Goal: Find specific page/section: Find specific page/section

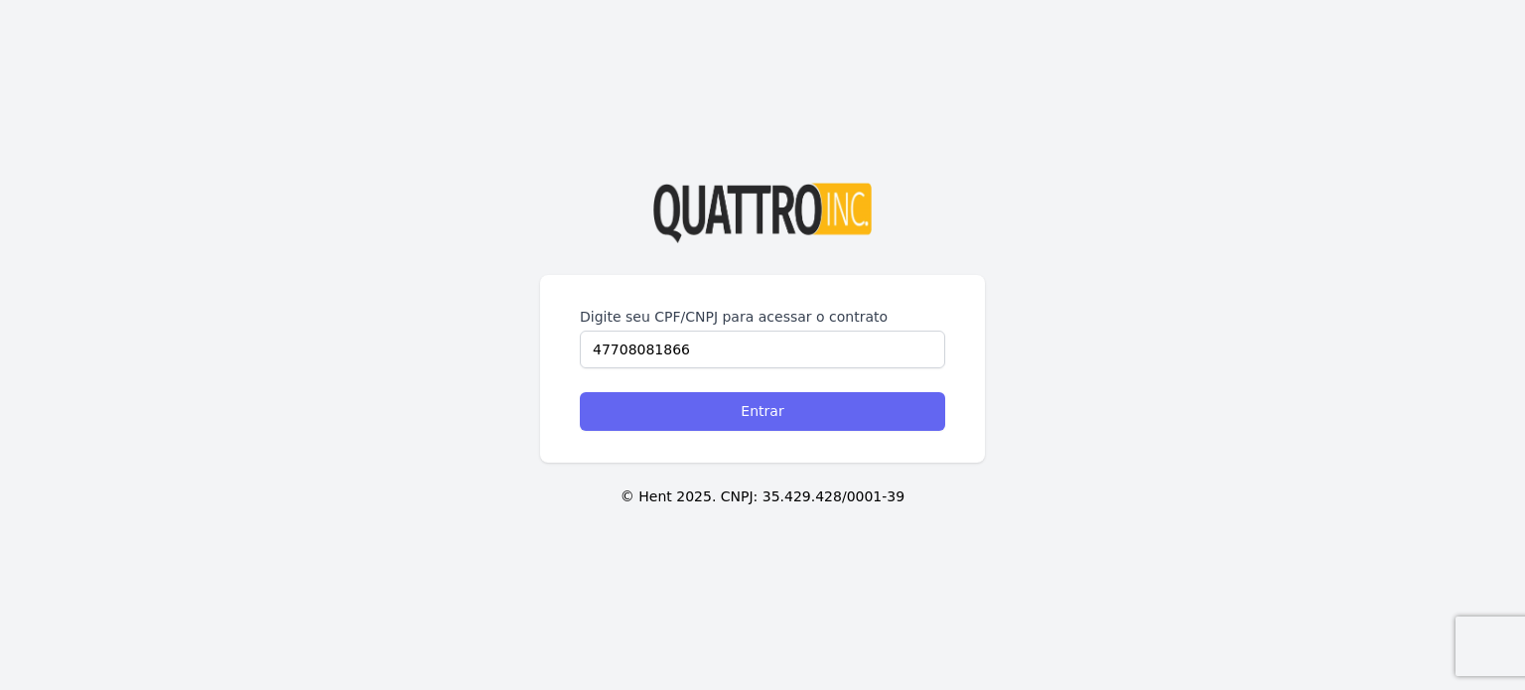
type input "47708081866"
click at [710, 420] on input "Entrar" at bounding box center [762, 411] width 365 height 39
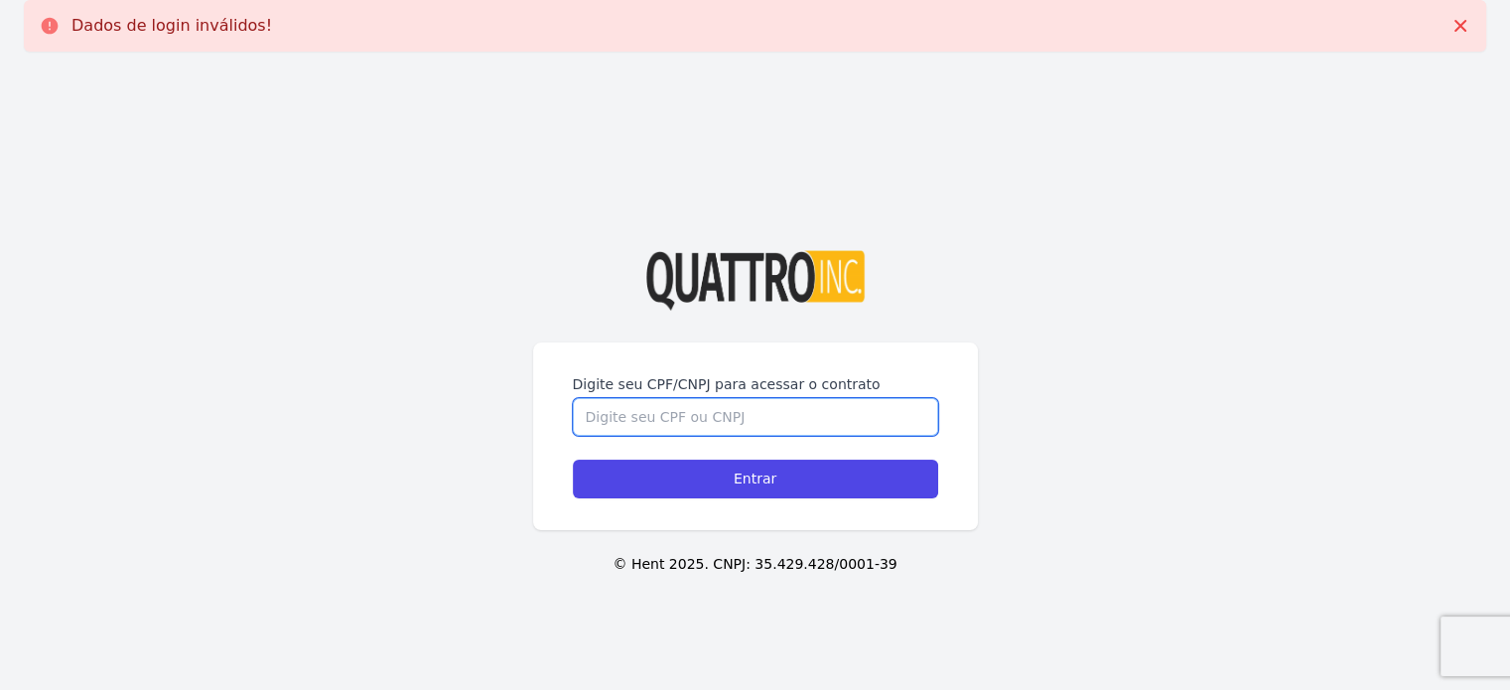
drag, startPoint x: 0, startPoint y: 0, endPoint x: 710, endPoint y: 420, distance: 824.6
click at [710, 420] on input "Digite seu CPF/CNPJ para acessar o contrato" at bounding box center [755, 417] width 365 height 38
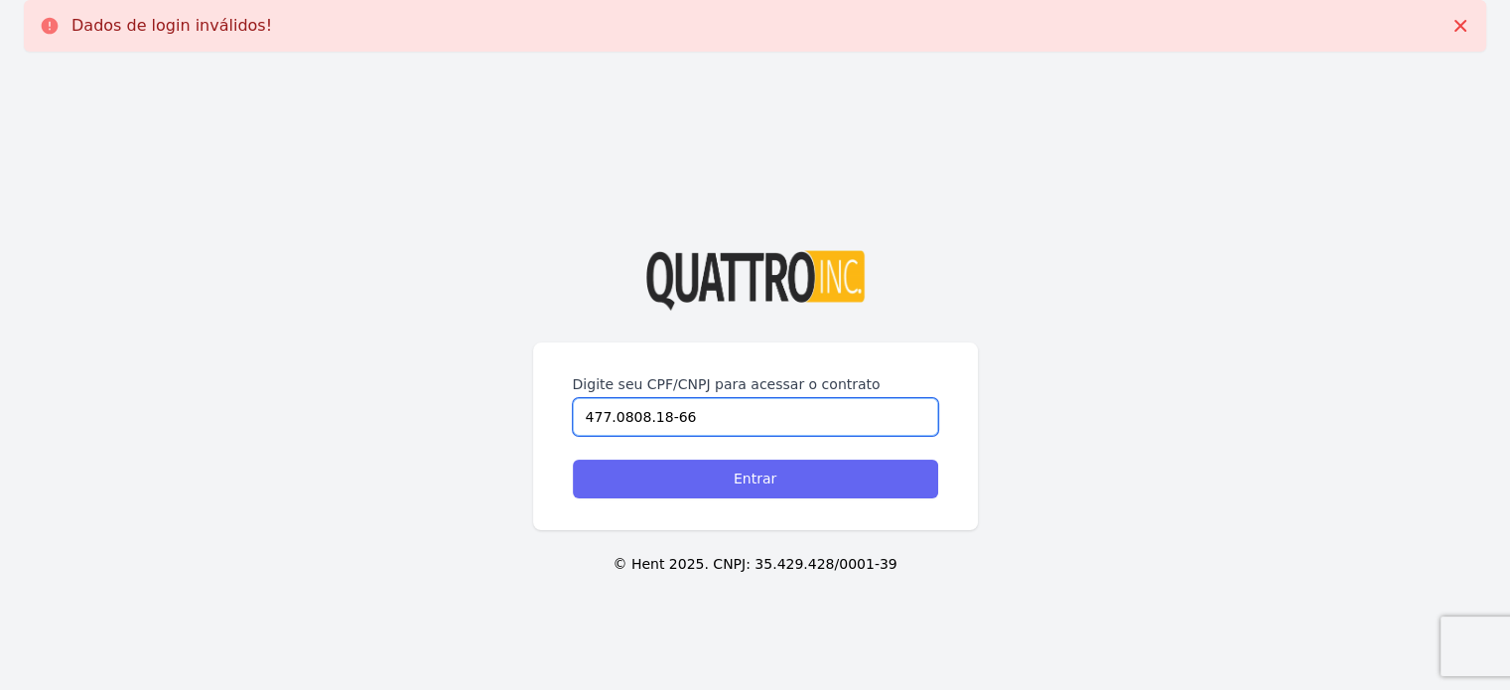
type input "477.0808.18-66"
click at [691, 471] on input "Entrar" at bounding box center [755, 479] width 365 height 39
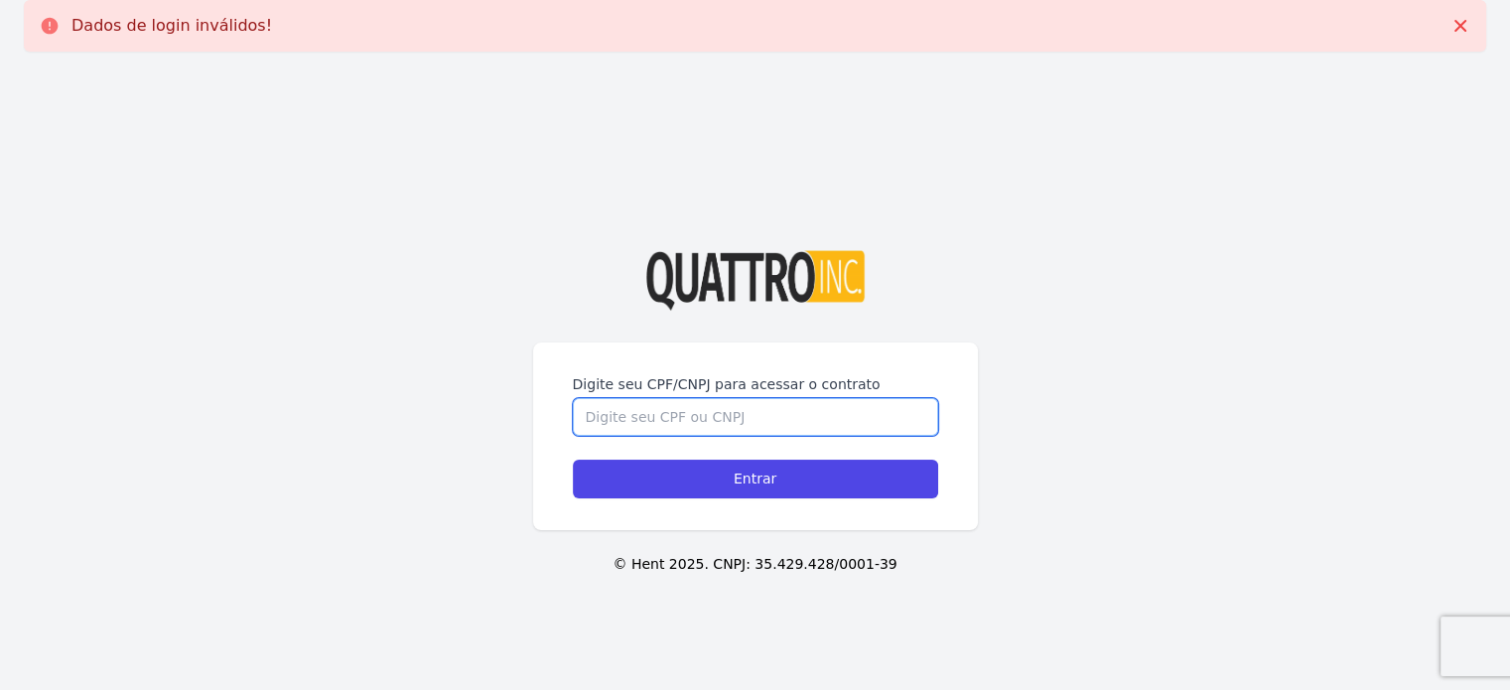
click at [674, 400] on input "Digite seu CPF/CNPJ para acessar o contrato" at bounding box center [755, 417] width 365 height 38
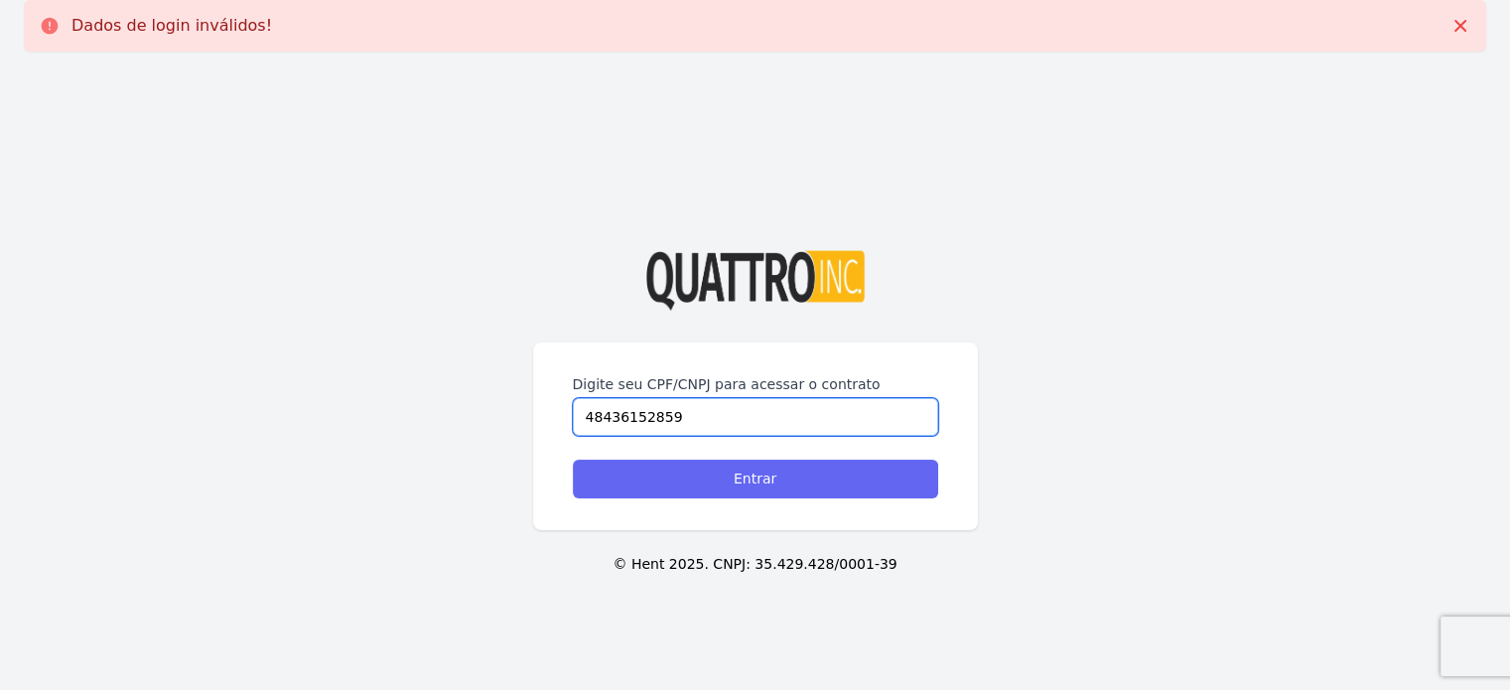
type input "48436152859"
click at [723, 470] on input "Entrar" at bounding box center [755, 479] width 365 height 39
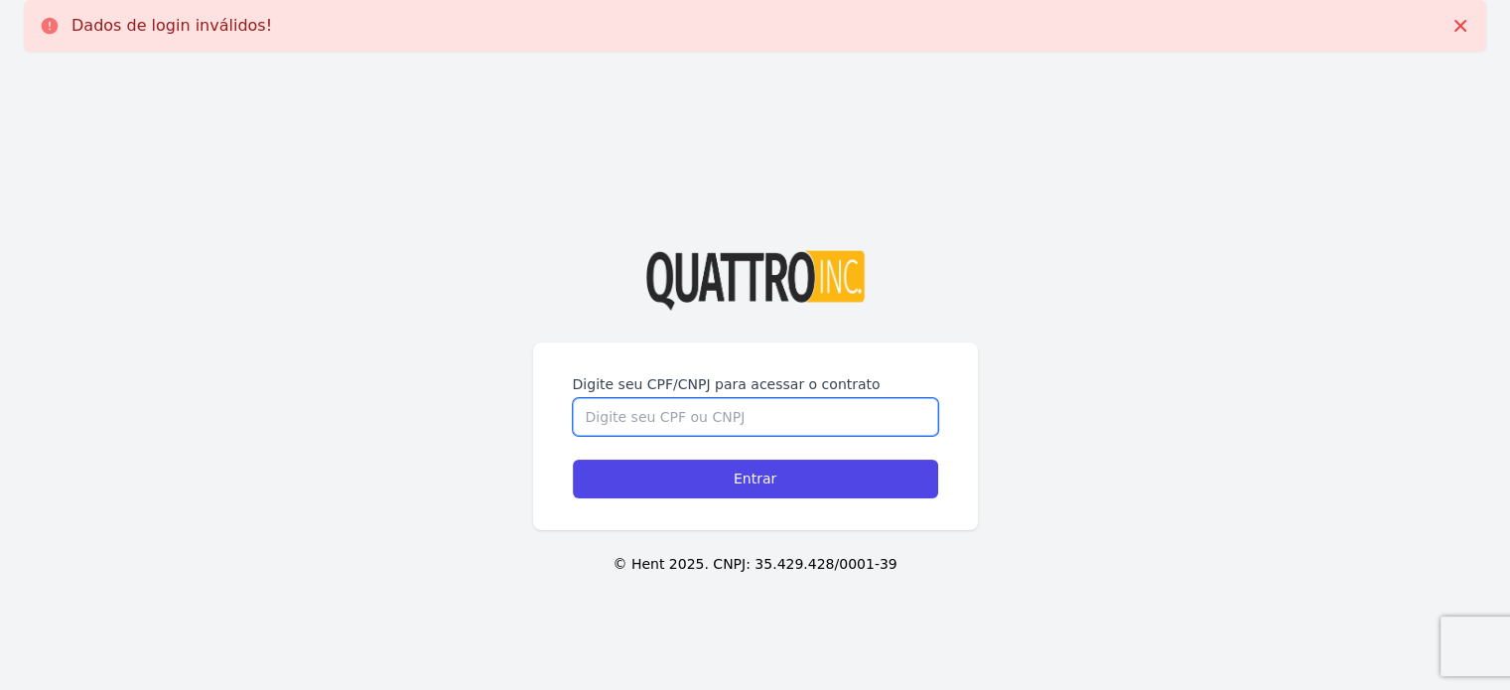
click at [702, 420] on input "Digite seu CPF/CNPJ para acessar o contrato" at bounding box center [755, 417] width 365 height 38
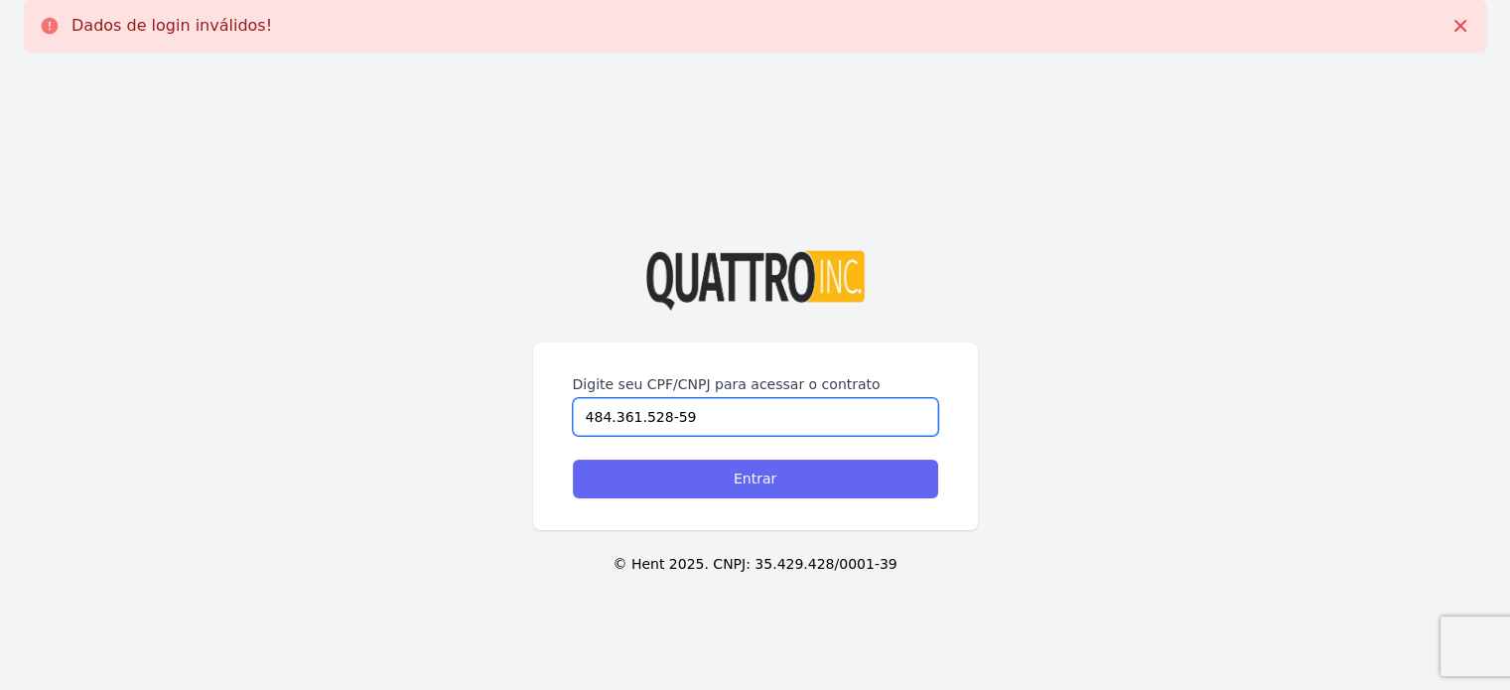
type input "484.361.528-59"
click at [721, 487] on input "Entrar" at bounding box center [755, 479] width 365 height 39
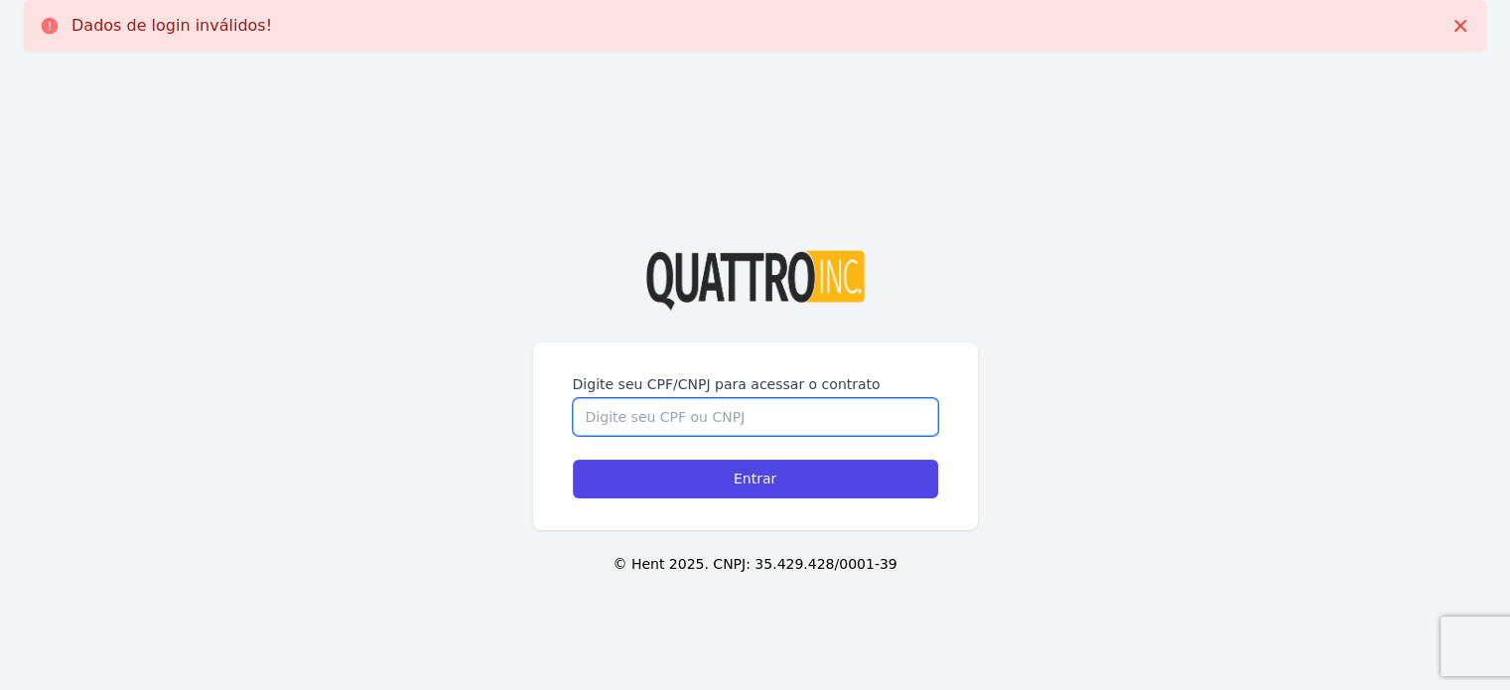
click at [706, 423] on input "Digite seu CPF/CNPJ para acessar o contrato" at bounding box center [755, 417] width 365 height 38
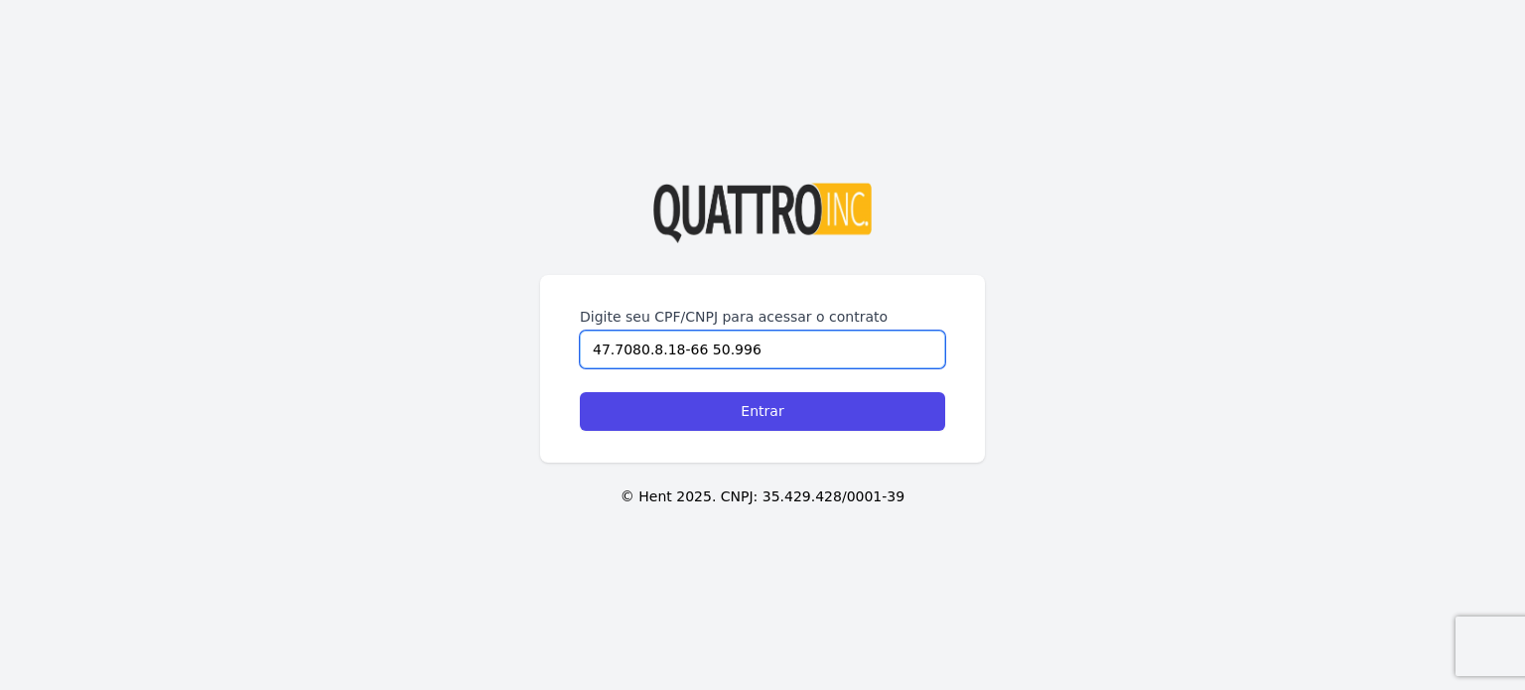
type input "47.7080.8.18-66 50.996"
click at [580, 392] on input "Entrar" at bounding box center [762, 411] width 365 height 39
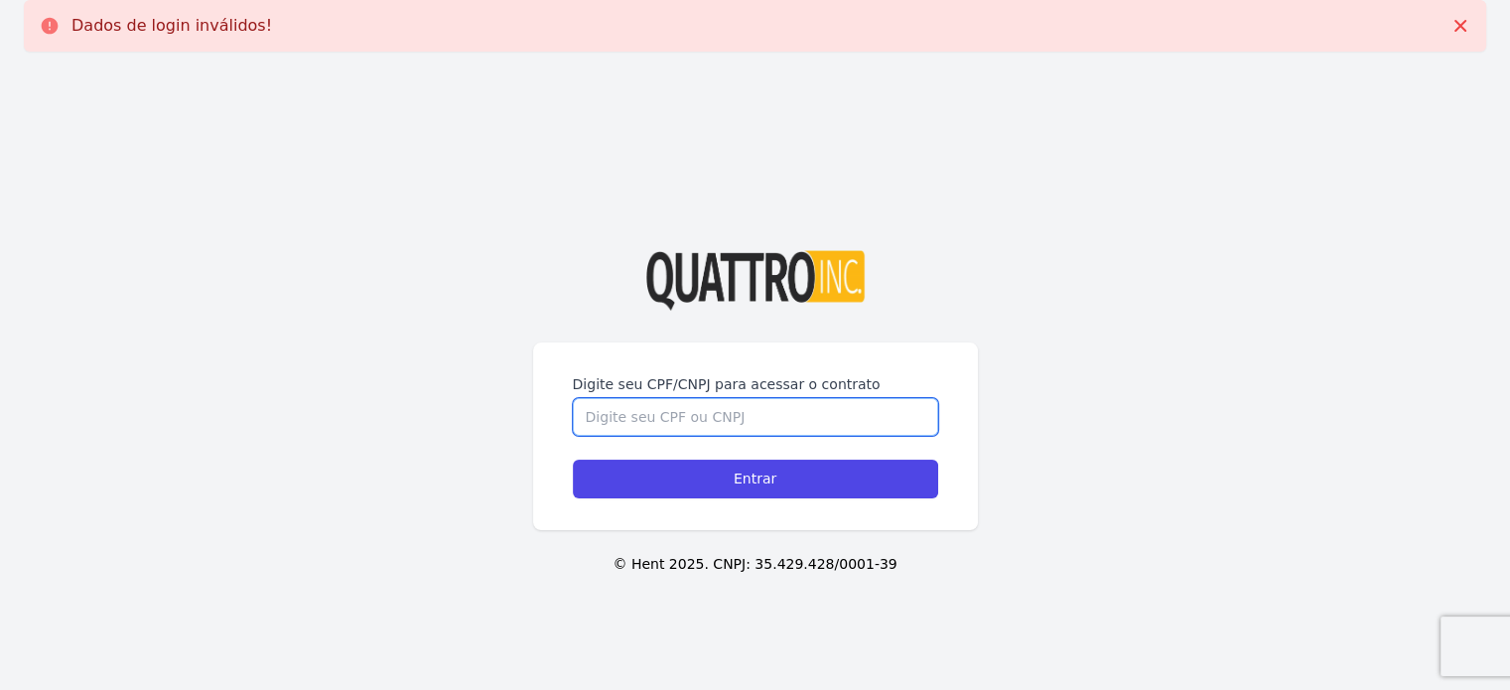
click at [687, 428] on input "Digite seu CPF/CNPJ para acessar o contrato" at bounding box center [755, 417] width 365 height 38
